Goal: Information Seeking & Learning: Learn about a topic

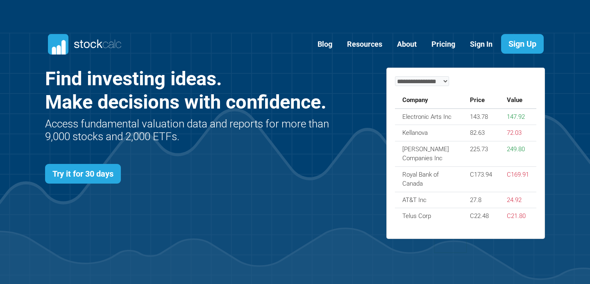
scroll to position [356, 525]
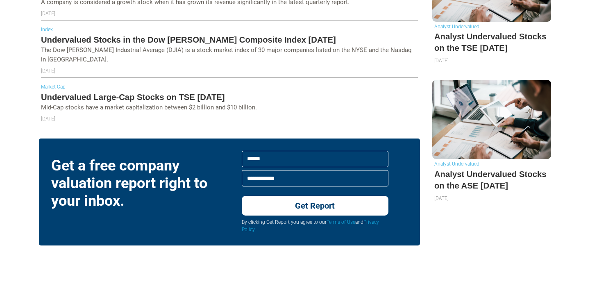
scroll to position [662, 0]
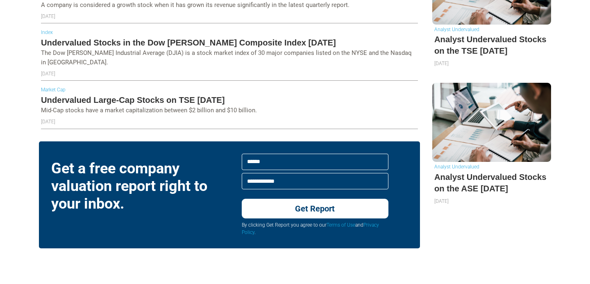
click at [137, 94] on h5 "Undervalued Large-Cap Stocks on TSE [DATE]" at bounding box center [229, 99] width 377 height 11
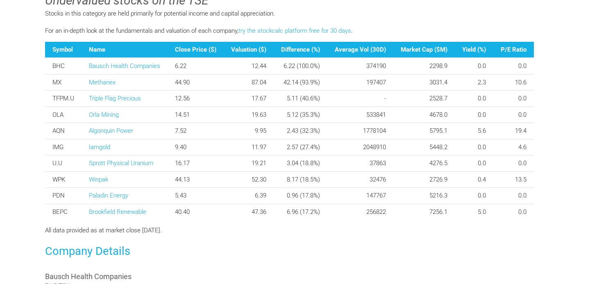
scroll to position [292, 0]
